Goal: Task Accomplishment & Management: Manage account settings

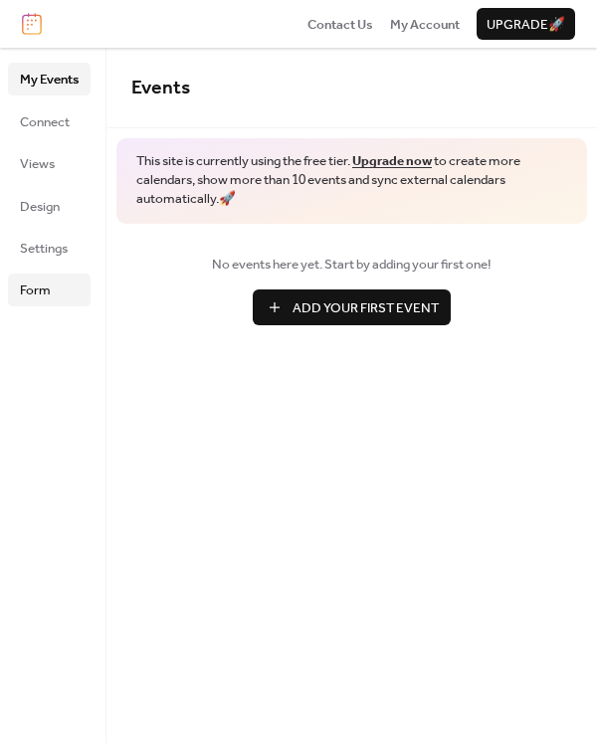
click at [53, 293] on link "Form" at bounding box center [49, 290] width 83 height 32
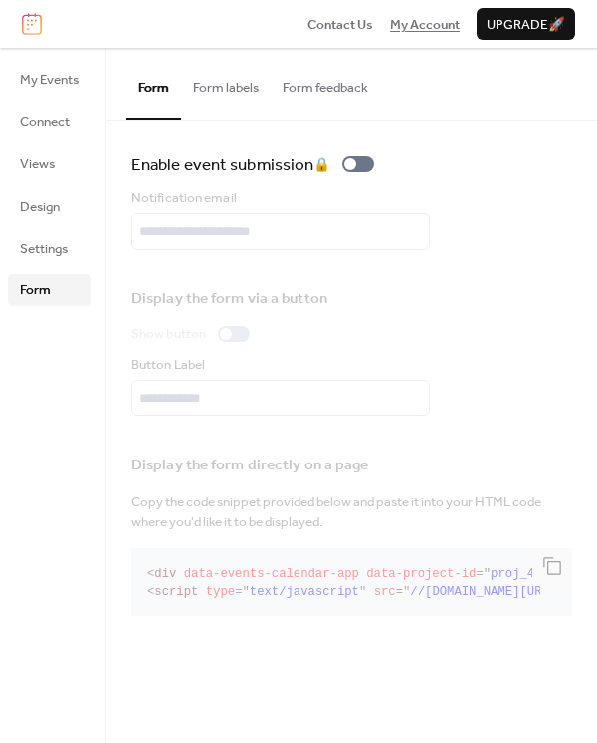
click at [425, 20] on span "My Account" at bounding box center [425, 25] width 70 height 20
click at [318, 91] on button "Form feedback" at bounding box center [325, 83] width 109 height 70
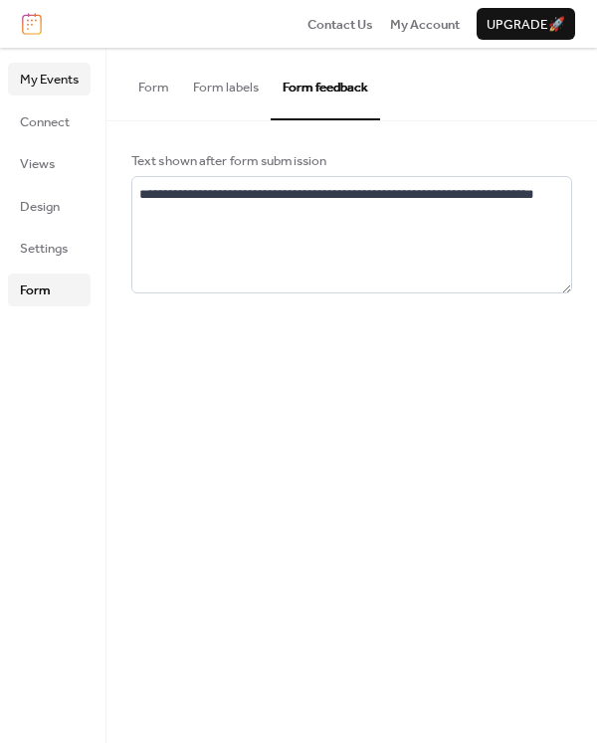
click at [62, 70] on span "My Events" at bounding box center [49, 80] width 59 height 20
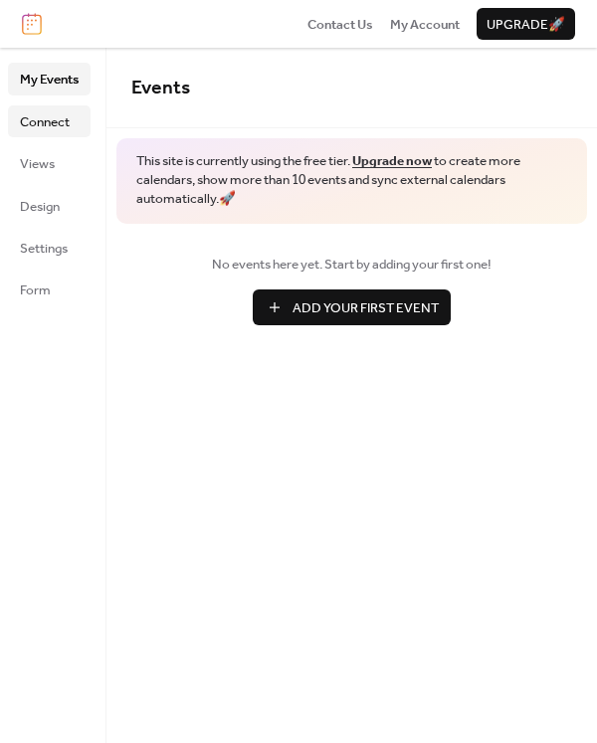
click at [42, 131] on span "Connect" at bounding box center [45, 122] width 50 height 20
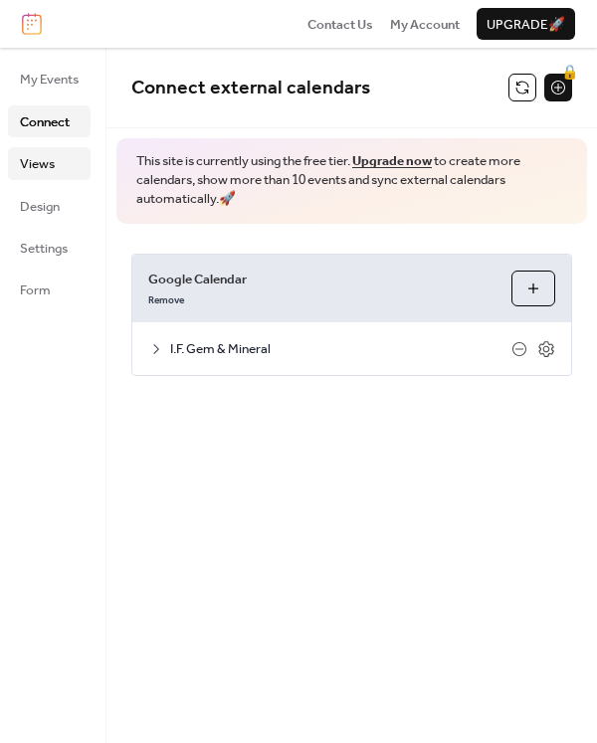
click at [31, 176] on link "Views" at bounding box center [49, 163] width 83 height 32
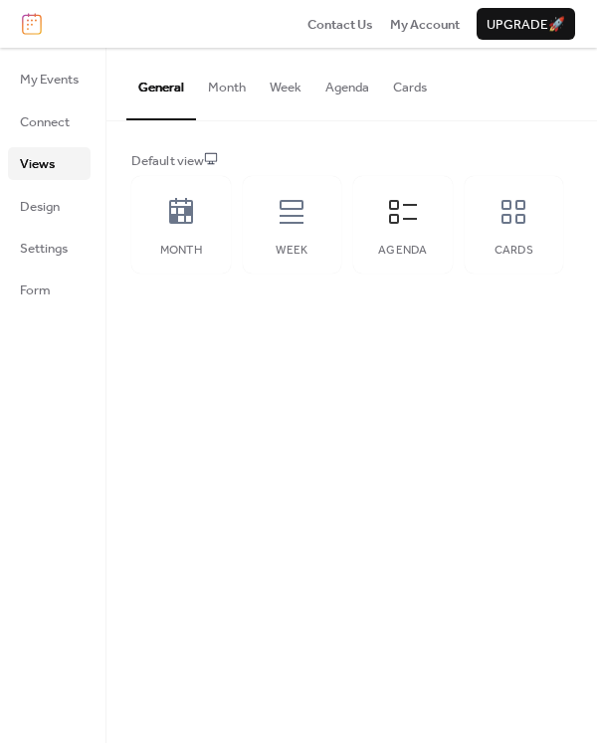
click at [33, 228] on ul "My Events Connect Views Design Settings Form" at bounding box center [49, 184] width 83 height 243
click at [37, 213] on span "Design" at bounding box center [40, 207] width 40 height 20
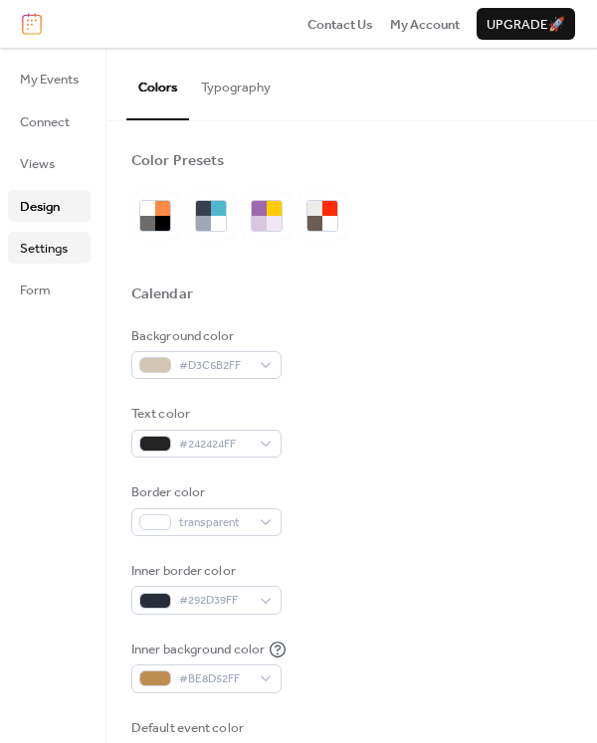
click at [38, 246] on span "Settings" at bounding box center [44, 249] width 48 height 20
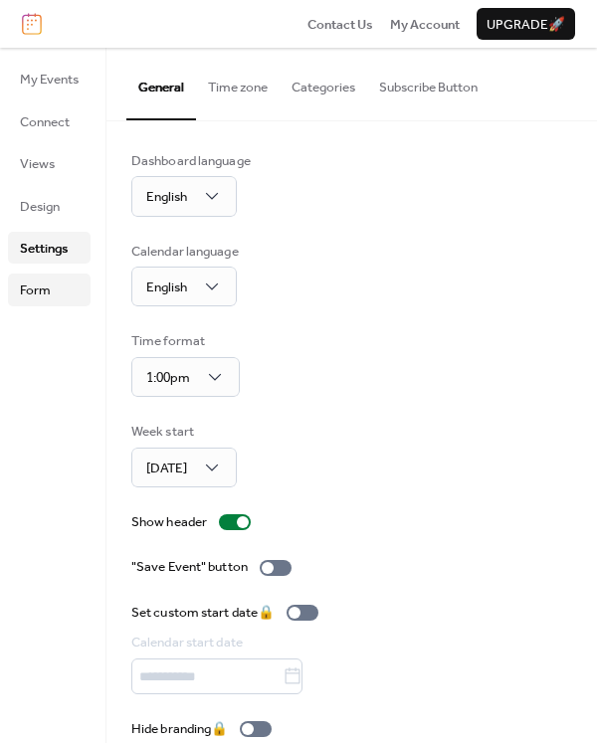
click at [33, 294] on span "Form" at bounding box center [35, 290] width 31 height 20
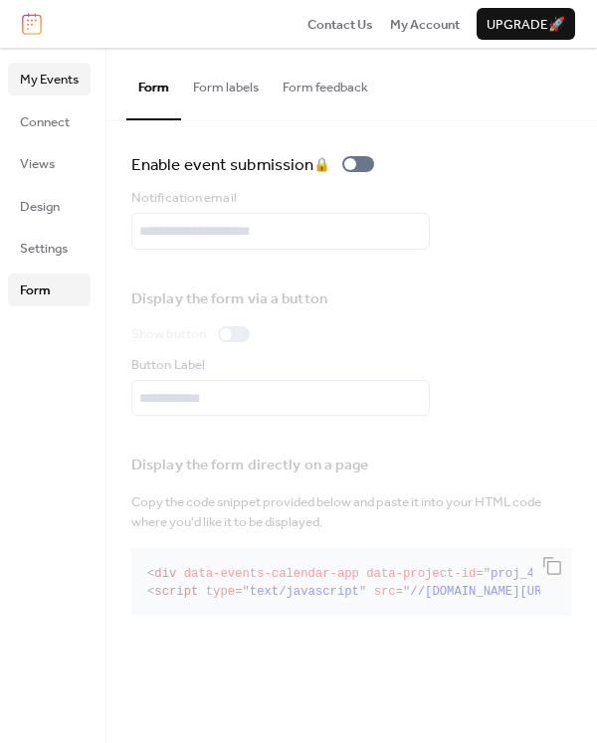
click at [72, 84] on span "My Events" at bounding box center [49, 80] width 59 height 20
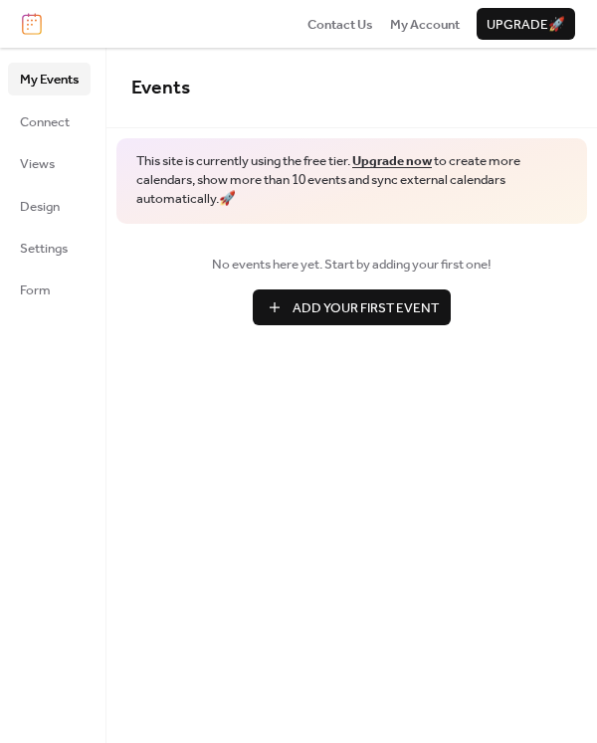
click at [33, 24] on img at bounding box center [32, 24] width 20 height 22
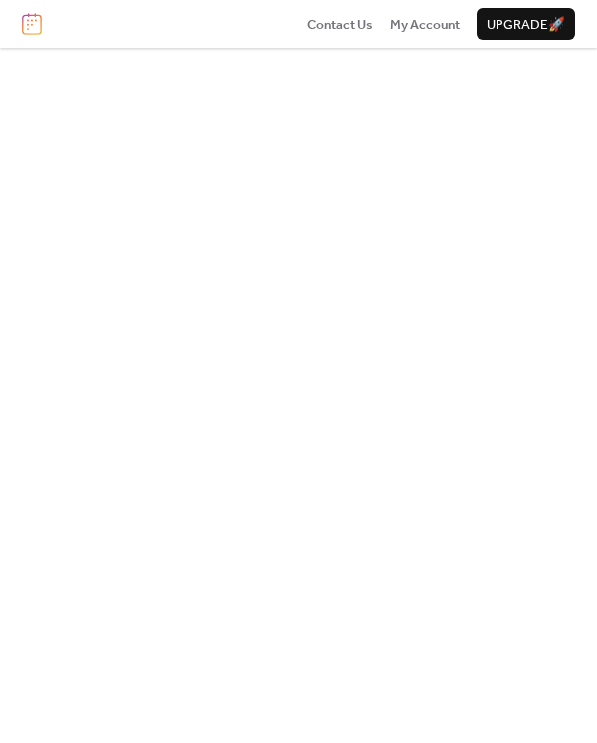
click at [28, 22] on img at bounding box center [32, 24] width 20 height 22
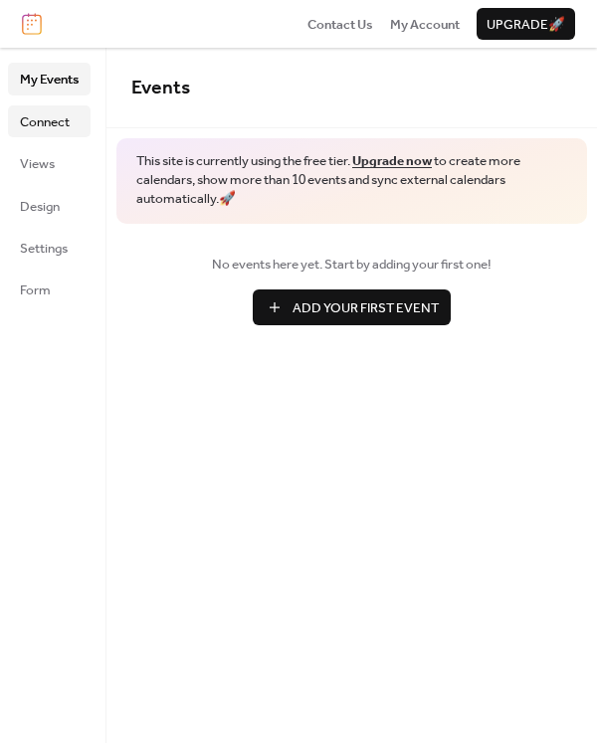
click at [46, 126] on span "Connect" at bounding box center [45, 122] width 50 height 20
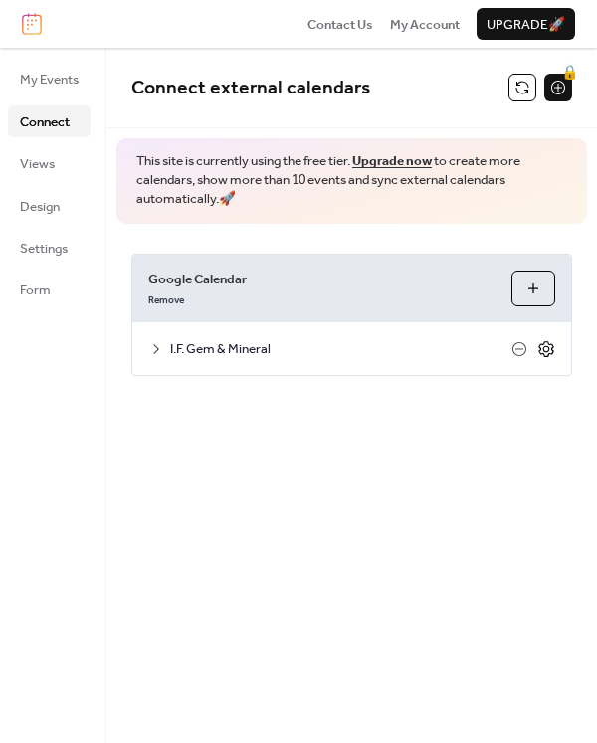
click at [543, 349] on icon at bounding box center [546, 348] width 7 height 7
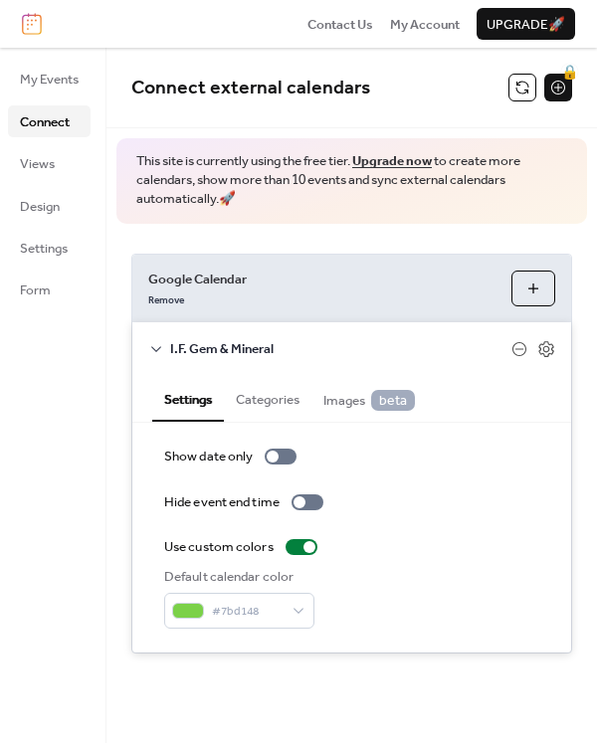
click at [265, 403] on button "Categories" at bounding box center [268, 397] width 88 height 45
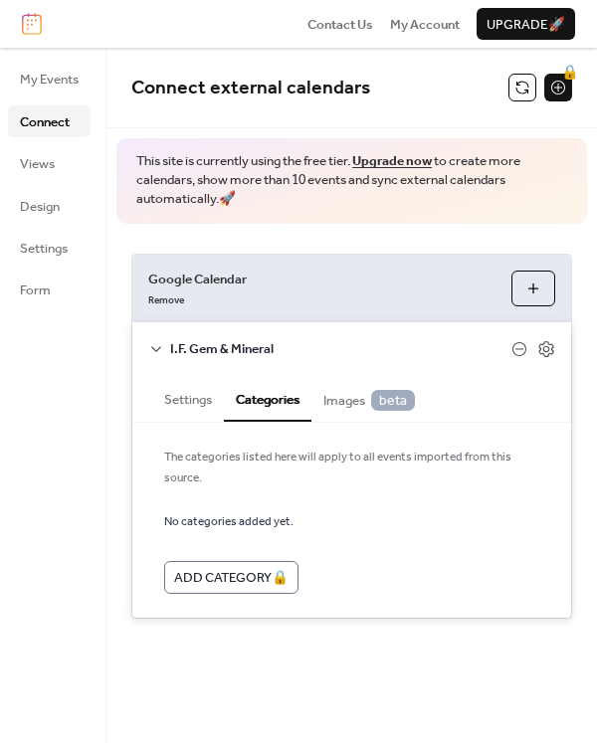
click at [331, 402] on span "Images beta" at bounding box center [369, 400] width 92 height 21
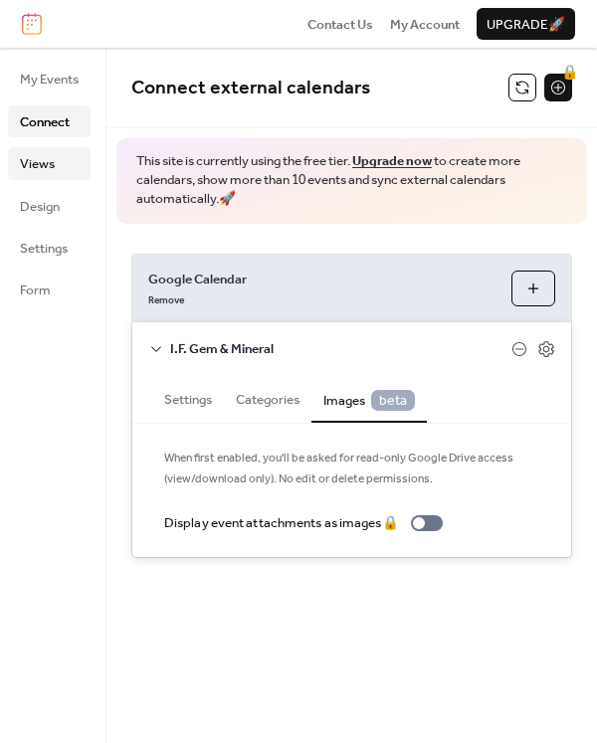
click at [42, 176] on link "Views" at bounding box center [49, 163] width 83 height 32
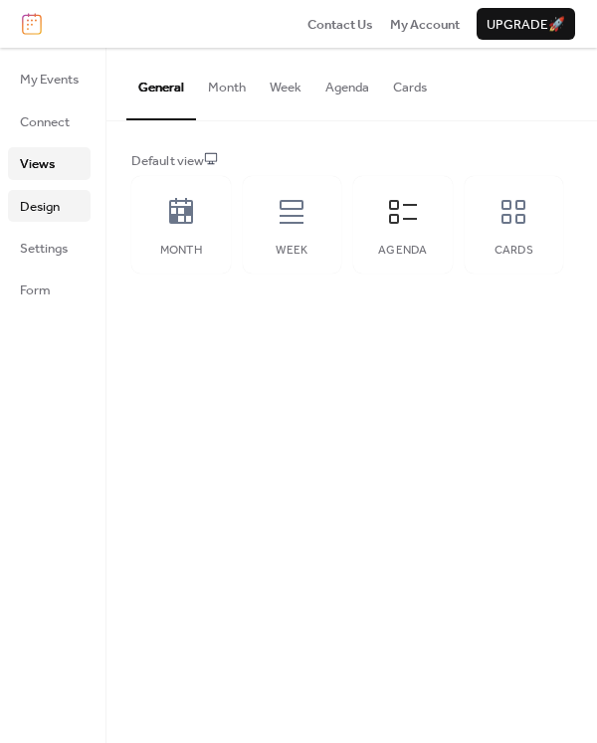
click at [40, 215] on span "Design" at bounding box center [40, 207] width 40 height 20
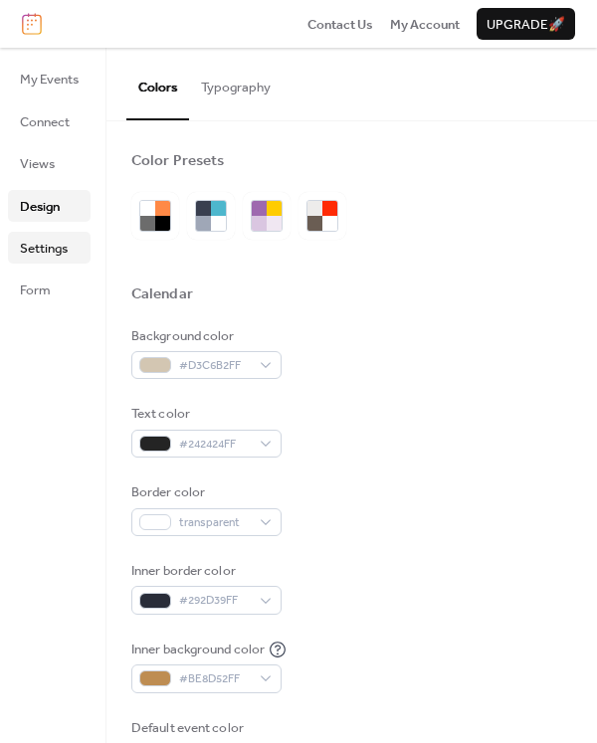
click at [51, 249] on span "Settings" at bounding box center [44, 249] width 48 height 20
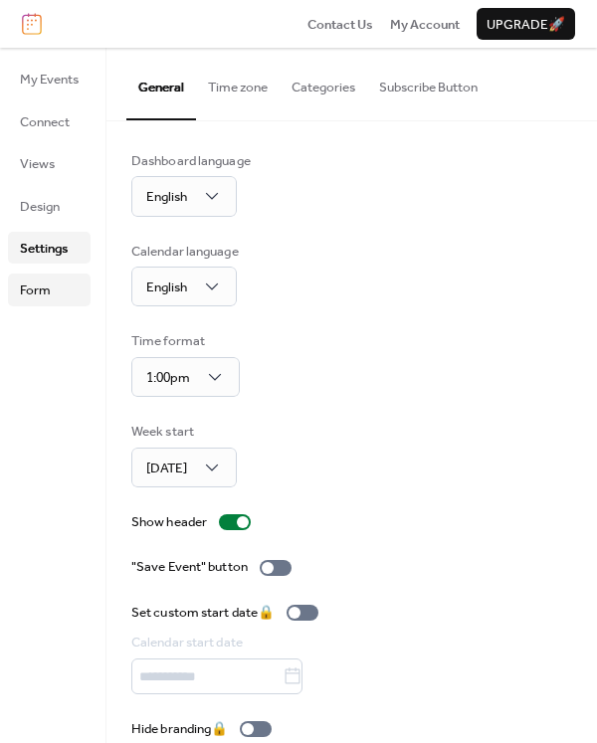
click at [46, 297] on span "Form" at bounding box center [35, 290] width 31 height 20
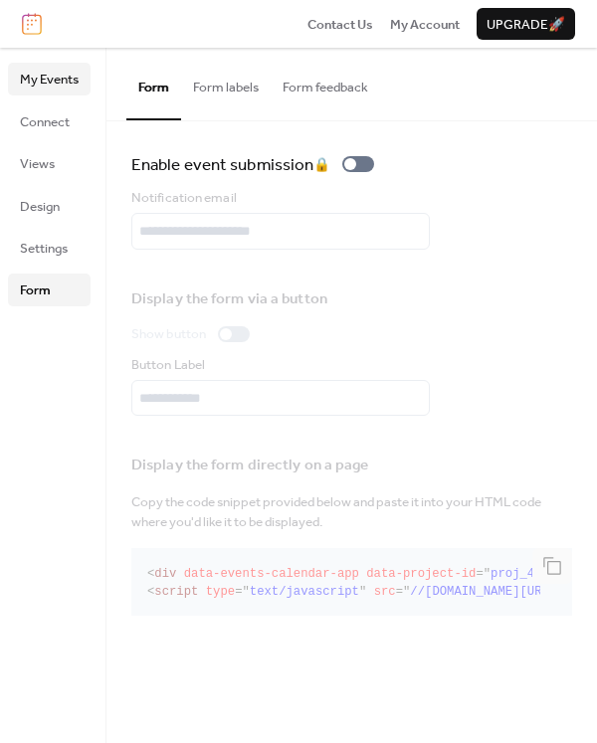
click at [46, 86] on span "My Events" at bounding box center [49, 80] width 59 height 20
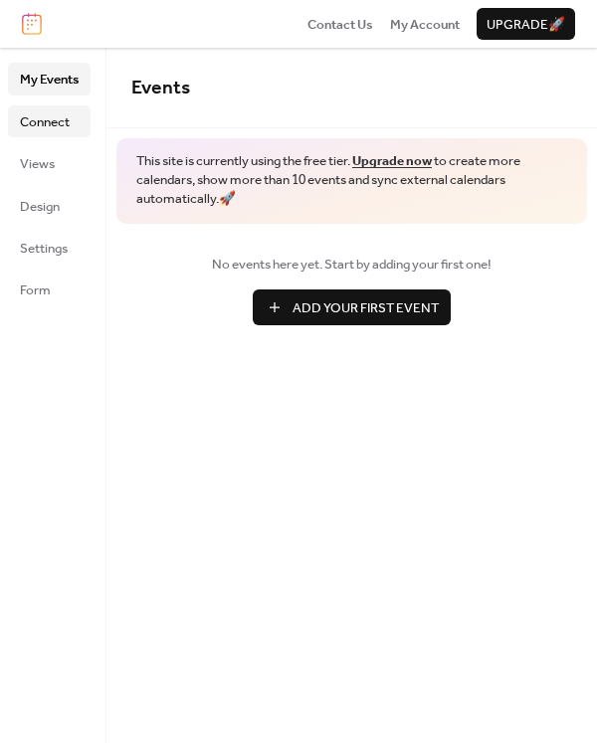
click at [40, 116] on span "Connect" at bounding box center [45, 122] width 50 height 20
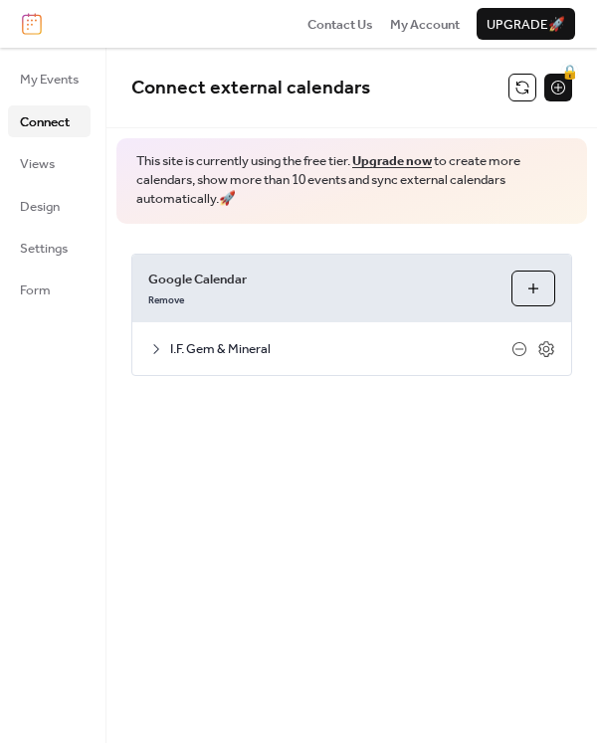
click at [160, 350] on icon at bounding box center [156, 349] width 16 height 16
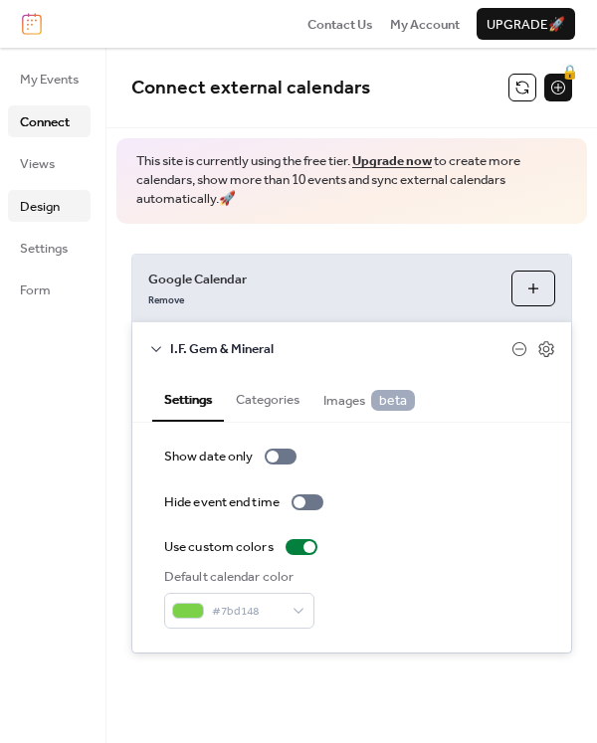
click at [35, 210] on span "Design" at bounding box center [40, 207] width 40 height 20
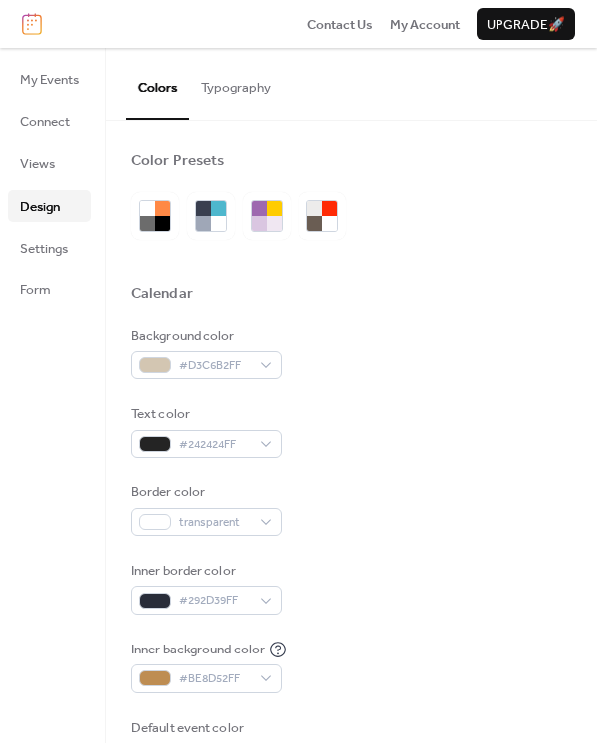
click at [179, 722] on div "Default event color" at bounding box center [204, 728] width 146 height 20
click at [57, 130] on span "Connect" at bounding box center [45, 122] width 50 height 20
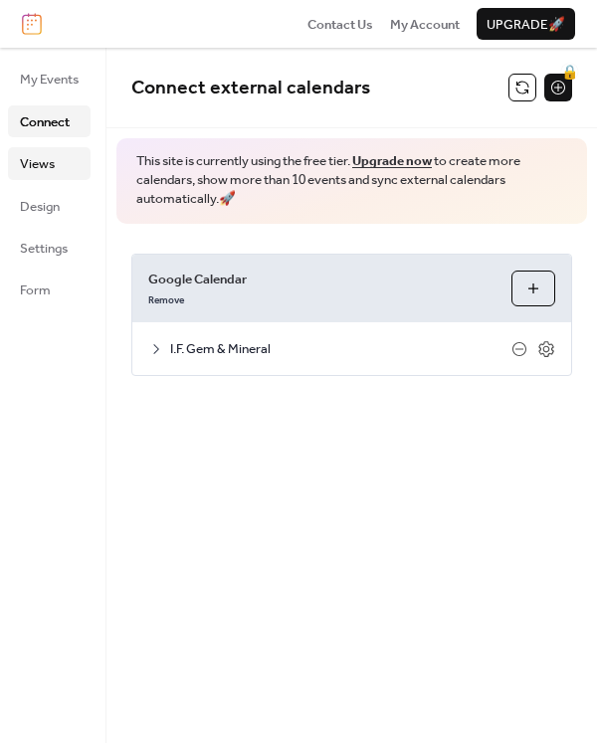
click at [33, 173] on span "Views" at bounding box center [37, 164] width 35 height 20
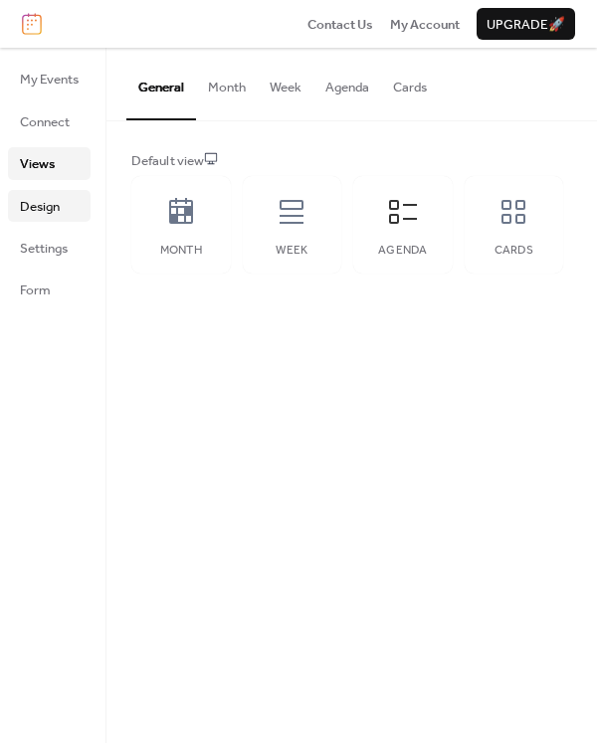
click at [48, 208] on span "Design" at bounding box center [40, 207] width 40 height 20
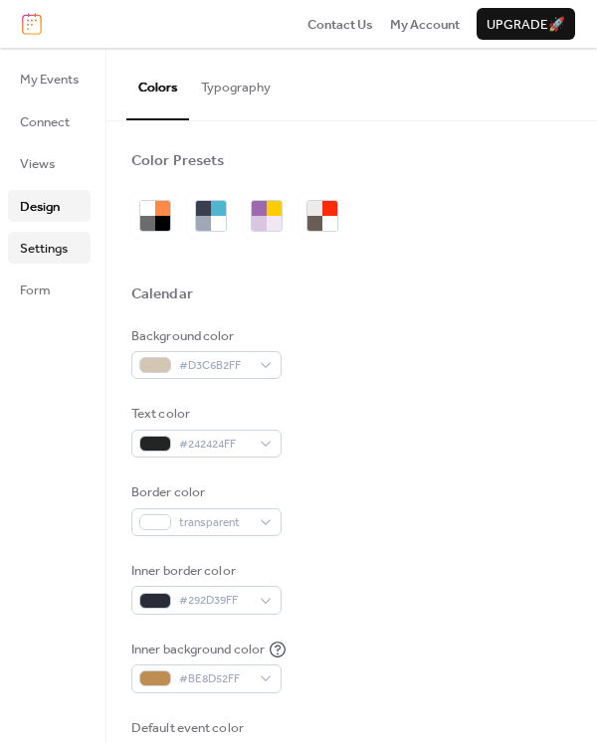
click at [32, 256] on span "Settings" at bounding box center [44, 249] width 48 height 20
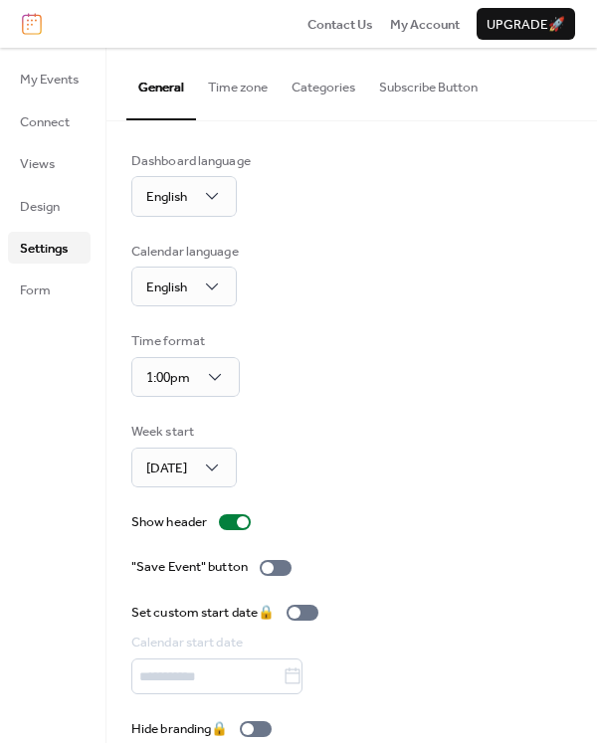
click at [423, 93] on button "Subscribe Button" at bounding box center [428, 83] width 122 height 70
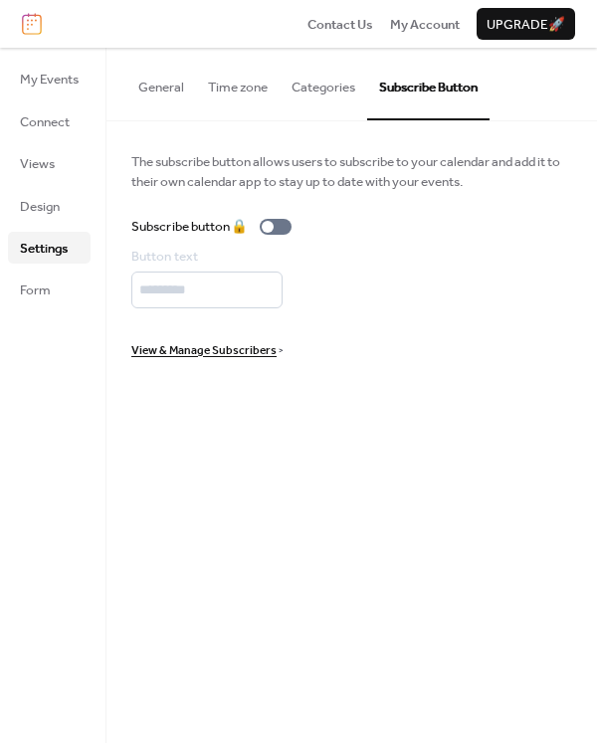
click at [354, 84] on button "Categories" at bounding box center [324, 83] width 88 height 70
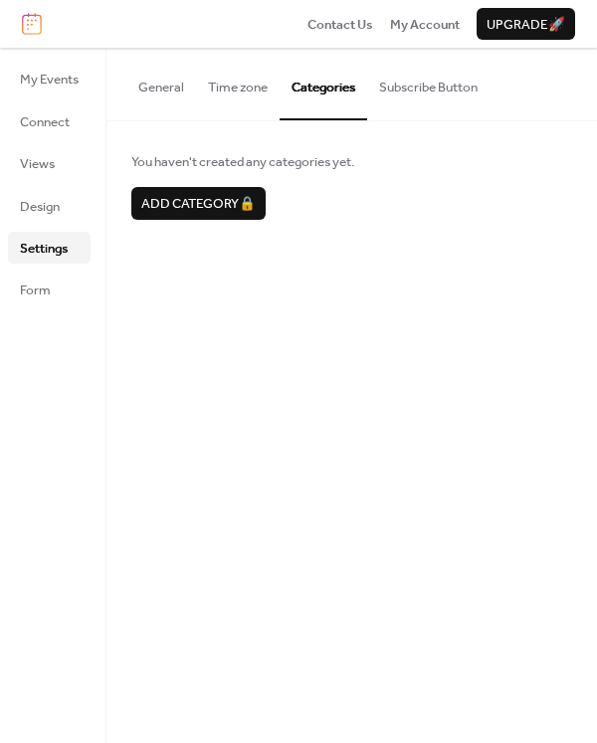
click at [250, 92] on button "Time zone" at bounding box center [238, 83] width 84 height 70
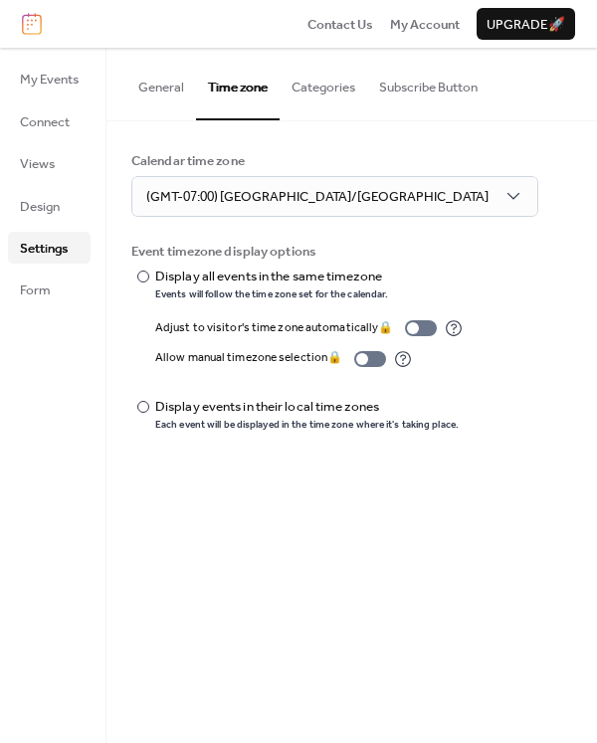
click at [176, 92] on button "General" at bounding box center [161, 83] width 70 height 70
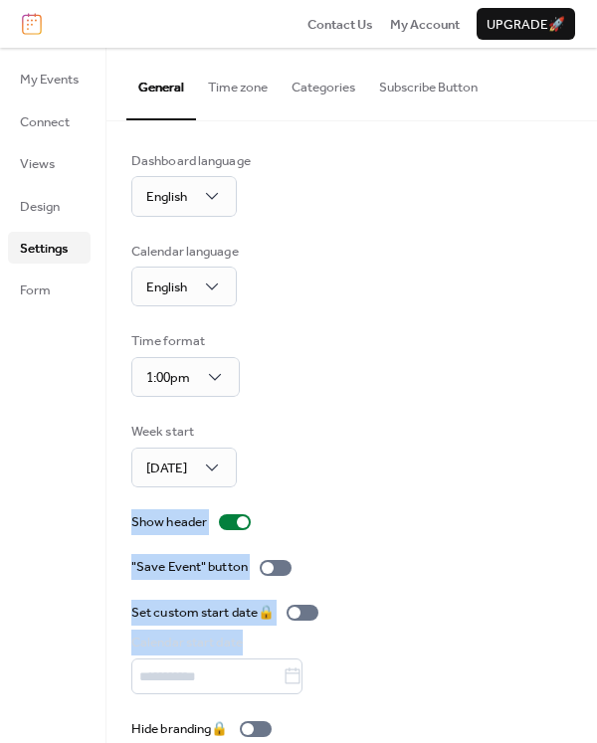
drag, startPoint x: 569, startPoint y: 518, endPoint x: 564, endPoint y: 620, distance: 101.6
click at [564, 620] on div "Dashboard language English Calendar language English Time format 1:00pm Week st…" at bounding box center [351, 445] width 490 height 649
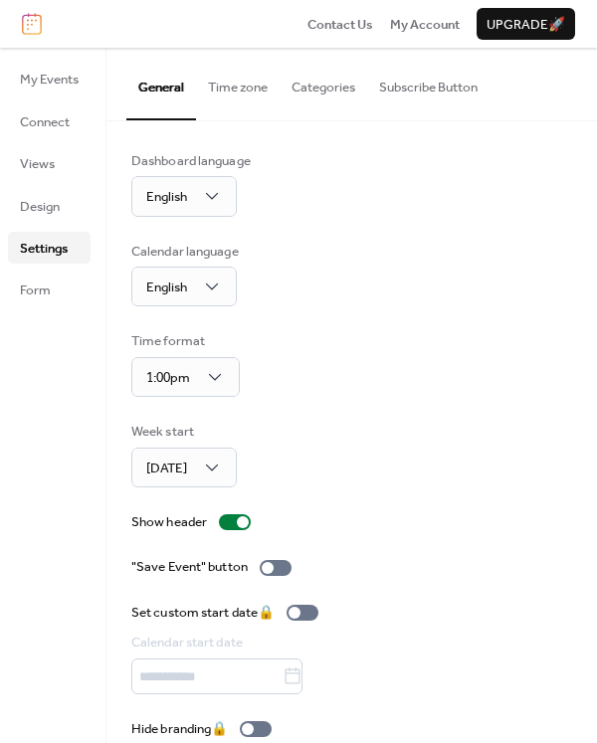
drag, startPoint x: 578, startPoint y: 708, endPoint x: 583, endPoint y: 768, distance: 59.9
click at [583, 742] on html "Contact Us My Account Upgrade 🚀 My Events Connect Views Design Settings Form Se…" at bounding box center [298, 371] width 597 height 743
